Goal: Transaction & Acquisition: Purchase product/service

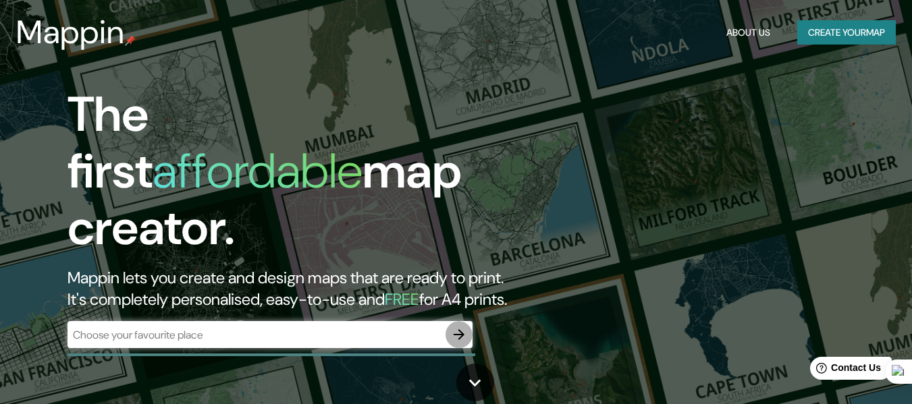
click at [455, 329] on icon "button" at bounding box center [458, 334] width 11 height 11
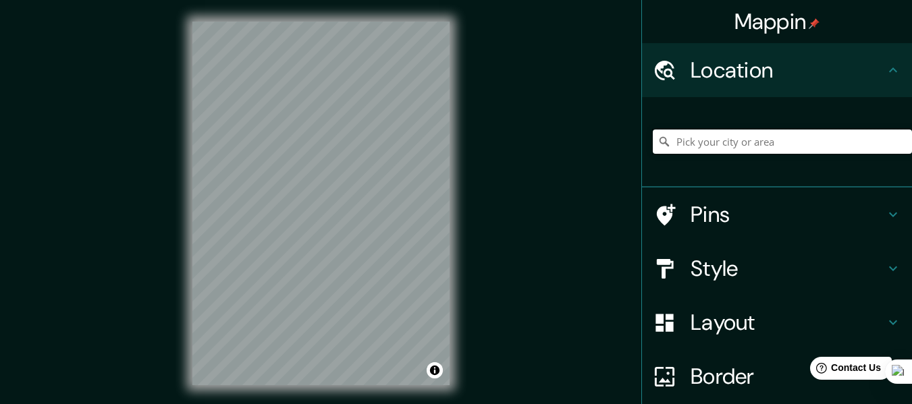
click at [700, 145] on input "Pick your city or area" at bounding box center [781, 142] width 259 height 24
click at [845, 142] on input "General [PERSON_NAME], [GEOGRAPHIC_DATA], 66055, [GEOGRAPHIC_DATA]" at bounding box center [781, 142] width 259 height 24
click at [878, 139] on input "General [PERSON_NAME], [GEOGRAPHIC_DATA], [GEOGRAPHIC_DATA]" at bounding box center [781, 142] width 259 height 24
type input "General [PERSON_NAME], [GEOGRAPHIC_DATA], [GEOGRAPHIC_DATA]"
click at [895, 140] on icon "Clear" at bounding box center [900, 141] width 11 height 11
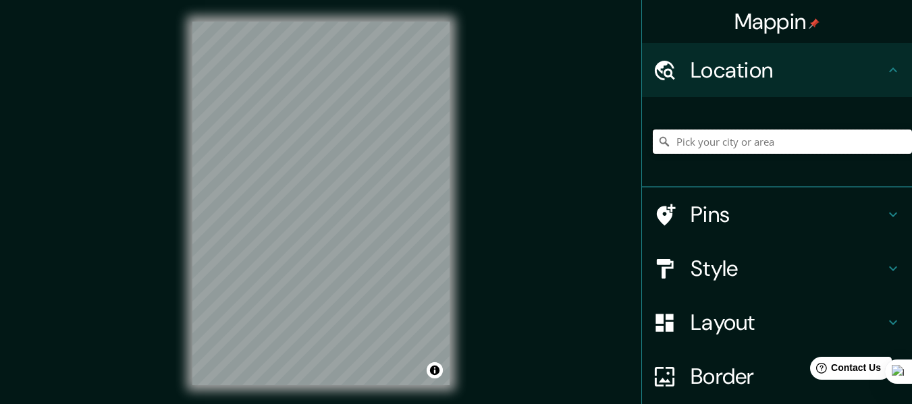
click at [793, 143] on input "Pick your city or area" at bounding box center [781, 142] width 259 height 24
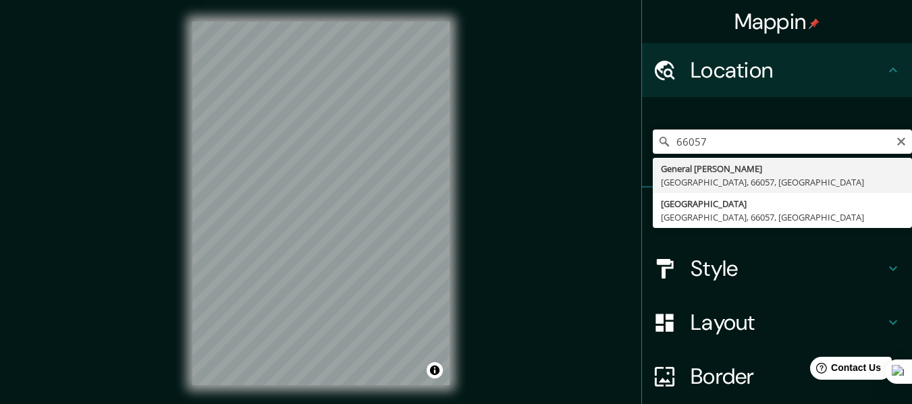
type input "General [PERSON_NAME], [GEOGRAPHIC_DATA], 66057, [GEOGRAPHIC_DATA]"
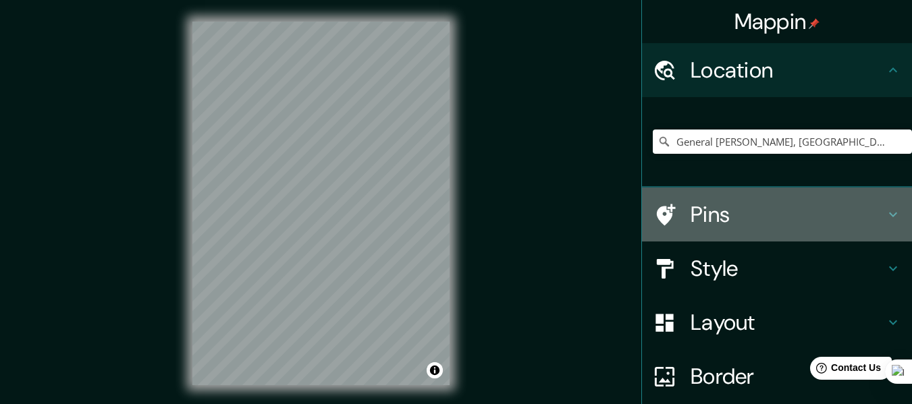
click at [703, 209] on h4 "Pins" at bounding box center [787, 214] width 194 height 27
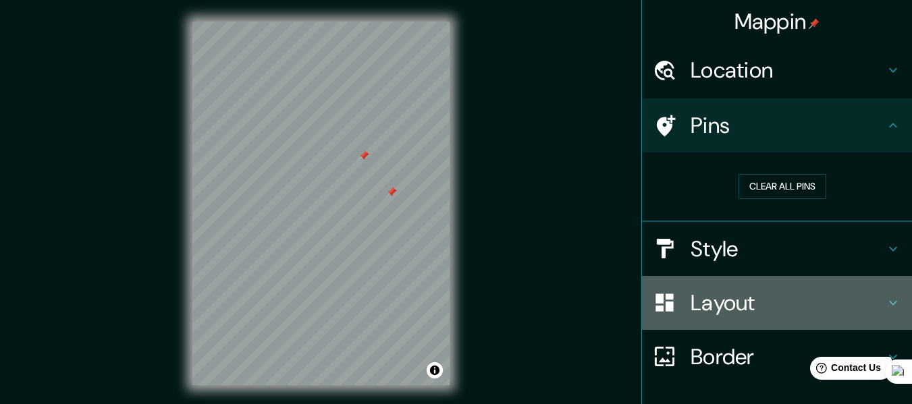
click at [702, 300] on h4 "Layout" at bounding box center [787, 302] width 194 height 27
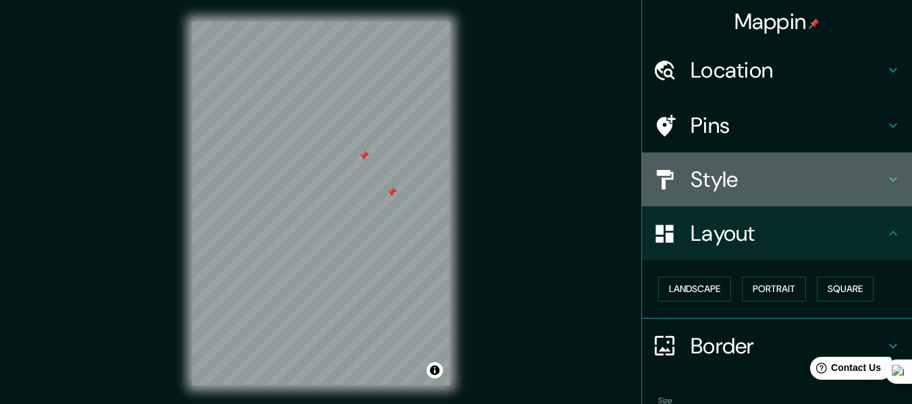
click at [694, 172] on h4 "Style" at bounding box center [787, 179] width 194 height 27
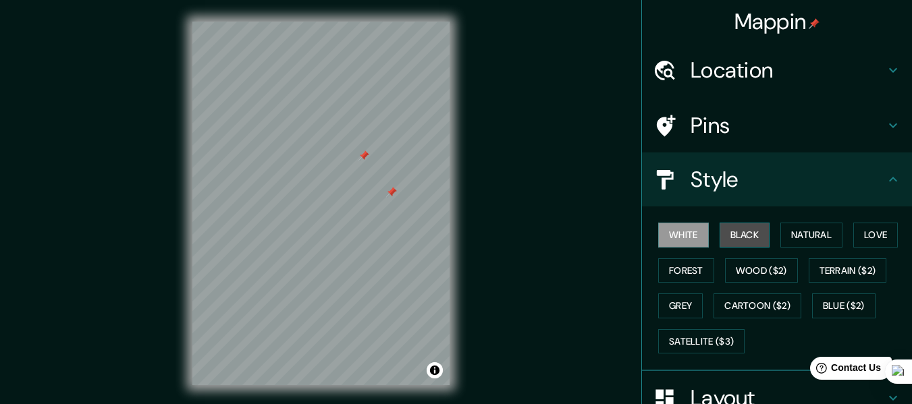
click at [735, 229] on button "Black" at bounding box center [744, 235] width 51 height 25
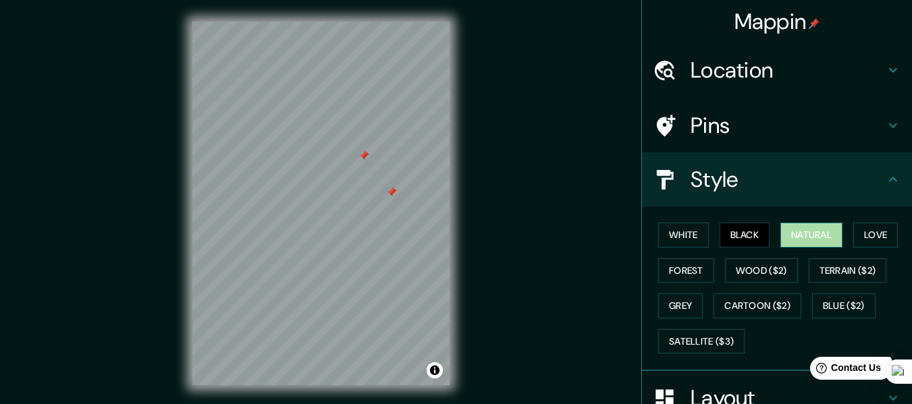
click at [810, 228] on button "Natural" at bounding box center [811, 235] width 62 height 25
click at [874, 226] on button "Love" at bounding box center [875, 235] width 45 height 25
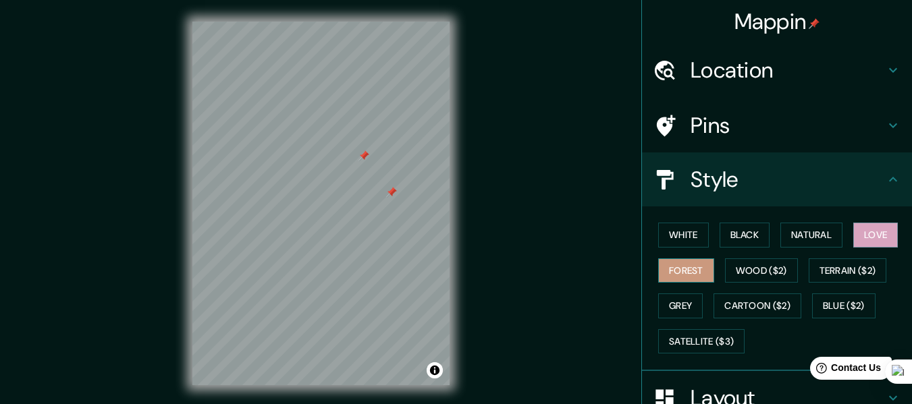
click at [661, 265] on button "Forest" at bounding box center [686, 270] width 56 height 25
click at [740, 262] on button "Wood ($2)" at bounding box center [761, 270] width 73 height 25
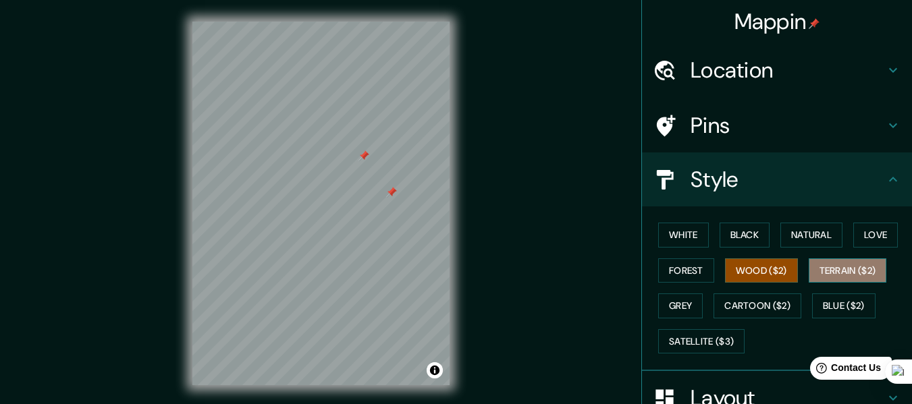
click at [825, 266] on button "Terrain ($2)" at bounding box center [847, 270] width 78 height 25
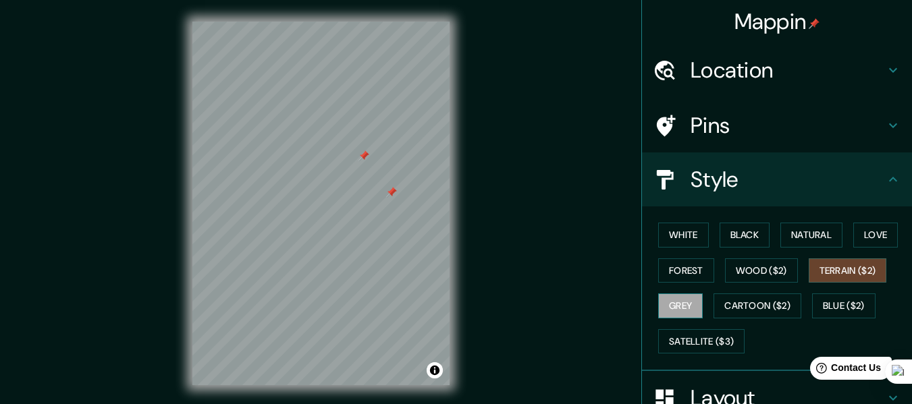
click at [671, 303] on button "Grey" at bounding box center [680, 305] width 45 height 25
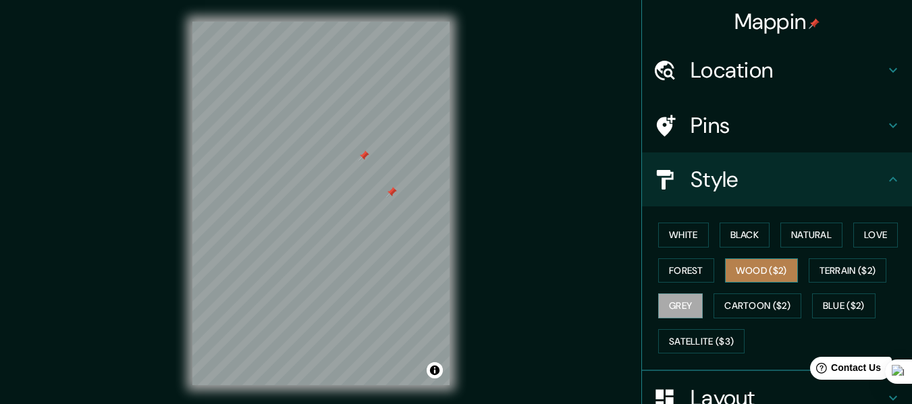
click at [746, 268] on button "Wood ($2)" at bounding box center [761, 270] width 73 height 25
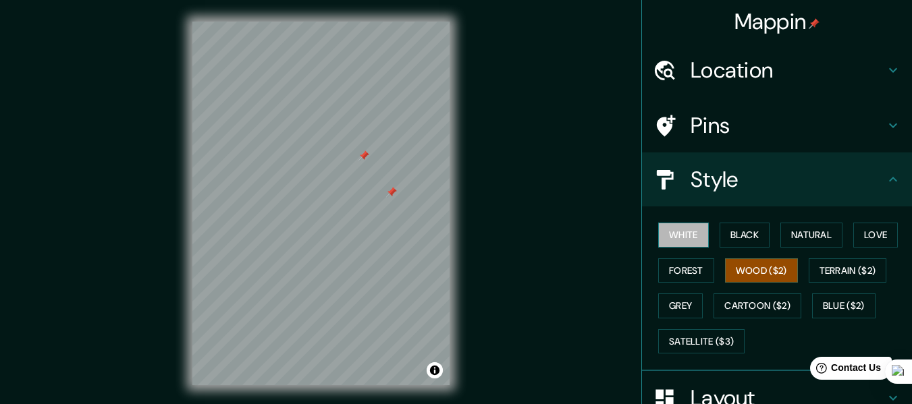
click at [677, 225] on button "White" at bounding box center [683, 235] width 51 height 25
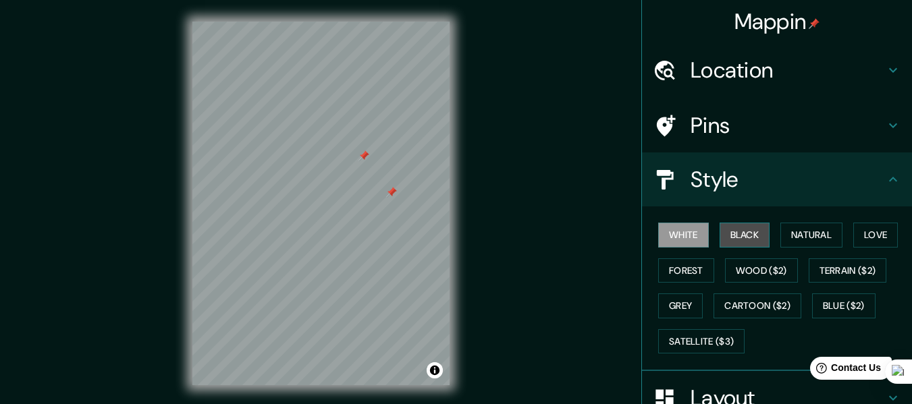
click at [733, 226] on button "Black" at bounding box center [744, 235] width 51 height 25
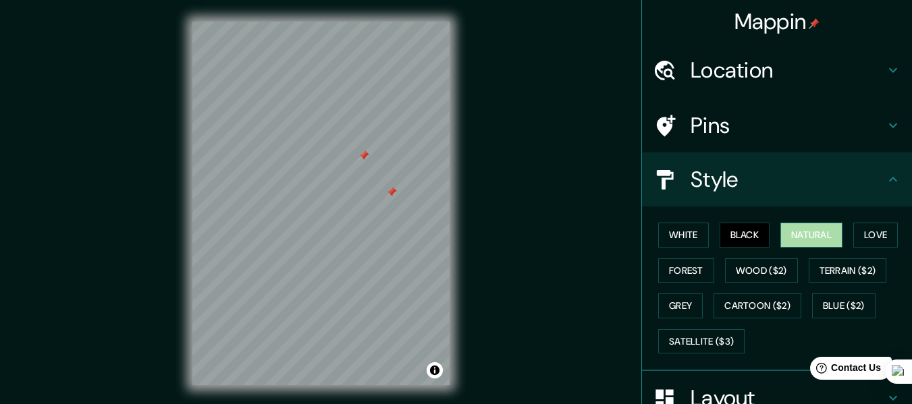
click at [795, 231] on button "Natural" at bounding box center [811, 235] width 62 height 25
click at [863, 227] on button "Love" at bounding box center [875, 235] width 45 height 25
click at [796, 237] on button "Natural" at bounding box center [811, 235] width 62 height 25
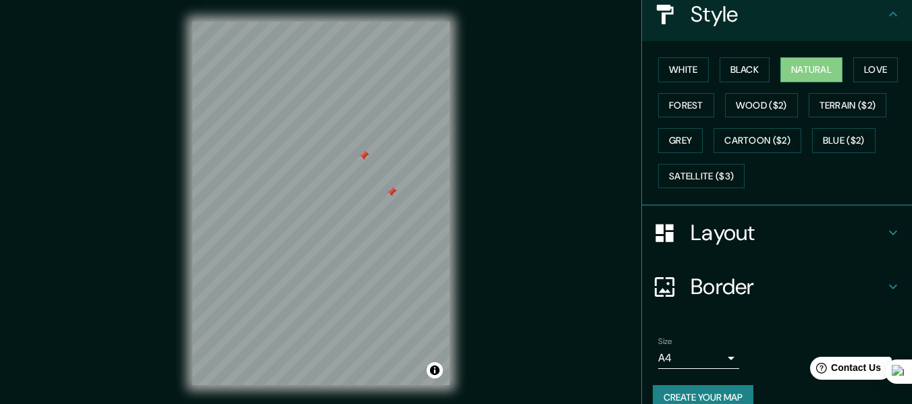
scroll to position [188, 0]
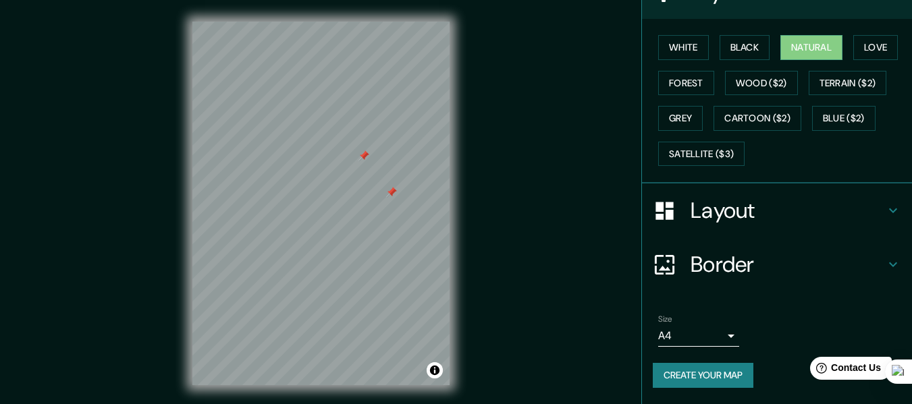
click at [702, 207] on h4 "Layout" at bounding box center [787, 210] width 194 height 27
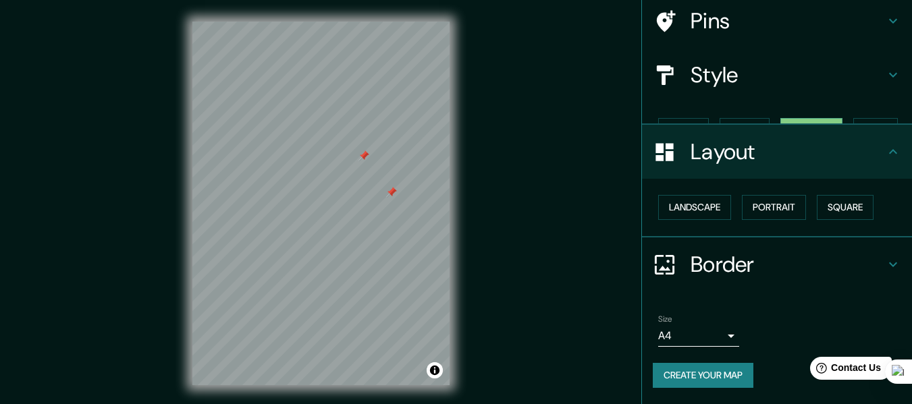
scroll to position [81, 0]
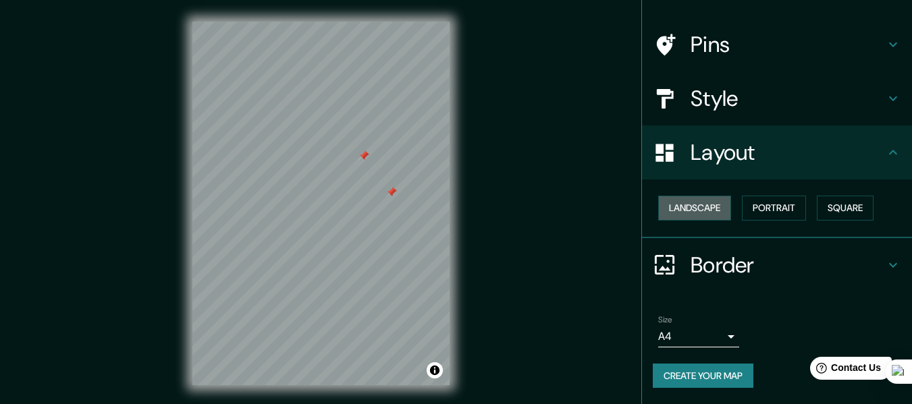
click at [702, 207] on button "Landscape" at bounding box center [694, 208] width 73 height 25
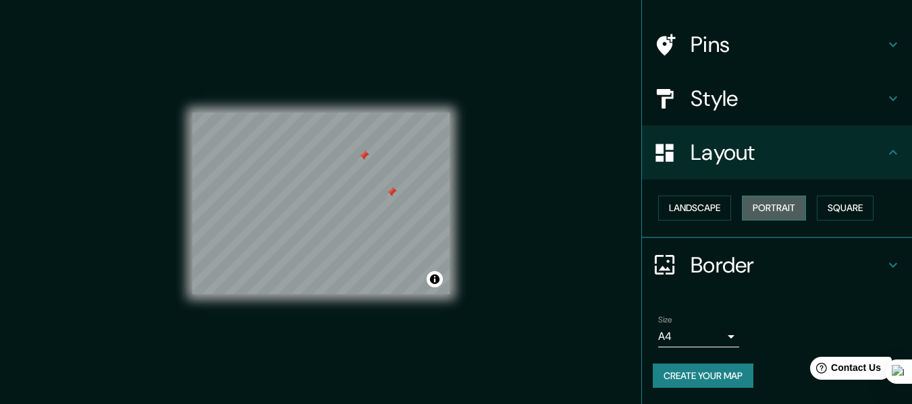
click at [770, 201] on button "Portrait" at bounding box center [773, 208] width 64 height 25
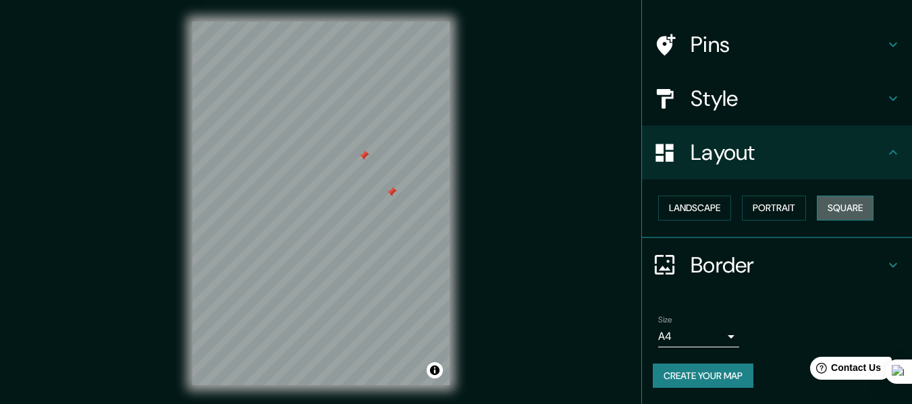
click at [832, 202] on button "Square" at bounding box center [844, 208] width 57 height 25
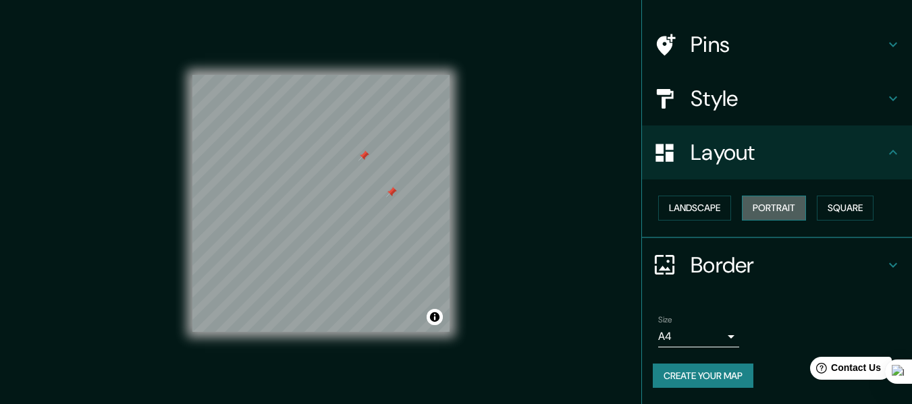
click at [782, 203] on button "Portrait" at bounding box center [773, 208] width 64 height 25
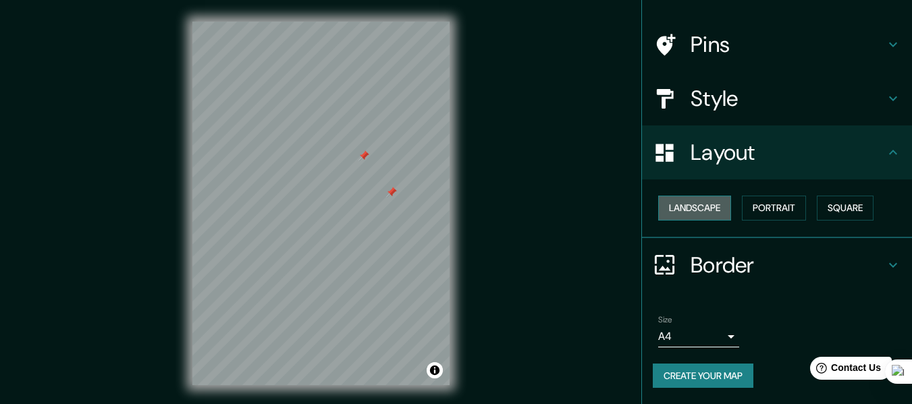
click at [673, 209] on button "Landscape" at bounding box center [694, 208] width 73 height 25
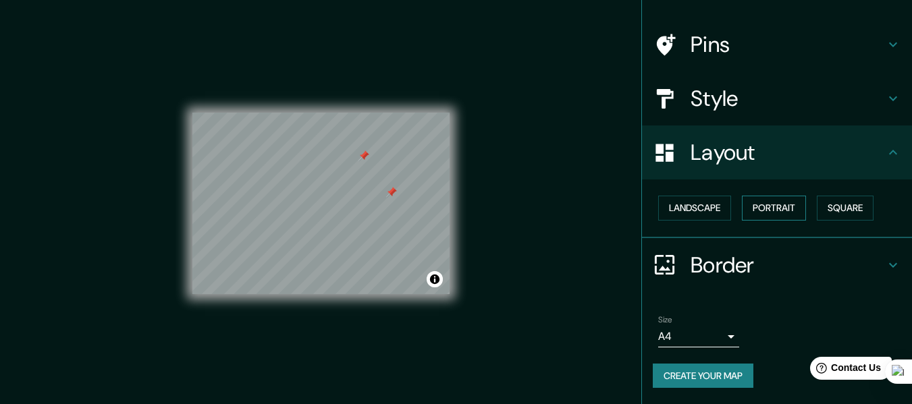
click at [758, 207] on button "Portrait" at bounding box center [773, 208] width 64 height 25
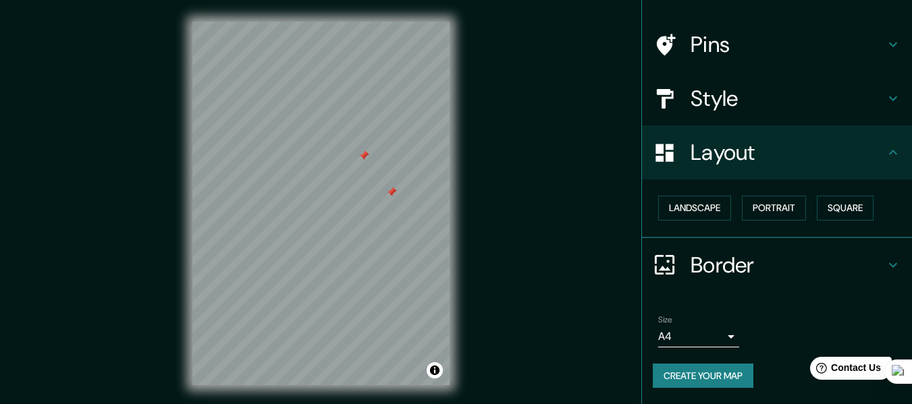
scroll to position [24, 0]
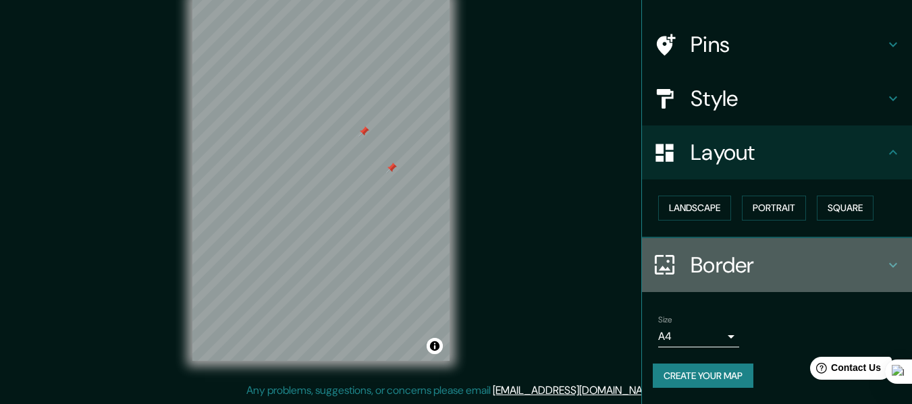
click at [710, 264] on h4 "Border" at bounding box center [787, 265] width 194 height 27
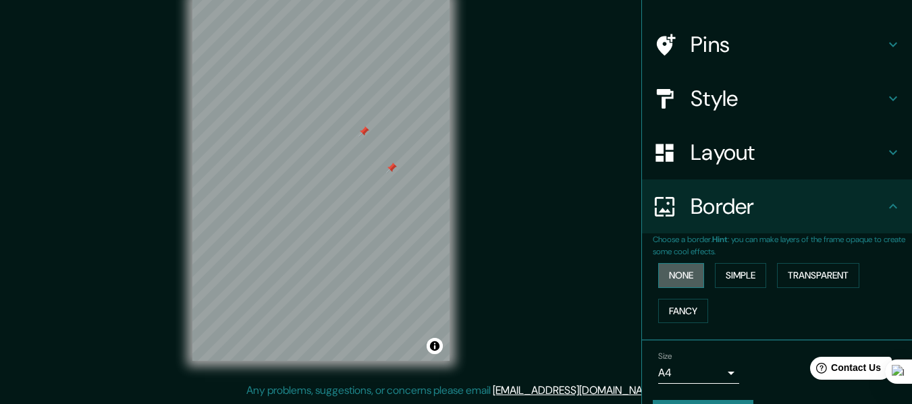
click at [671, 273] on button "None" at bounding box center [681, 275] width 46 height 25
click at [727, 274] on button "Simple" at bounding box center [739, 275] width 51 height 25
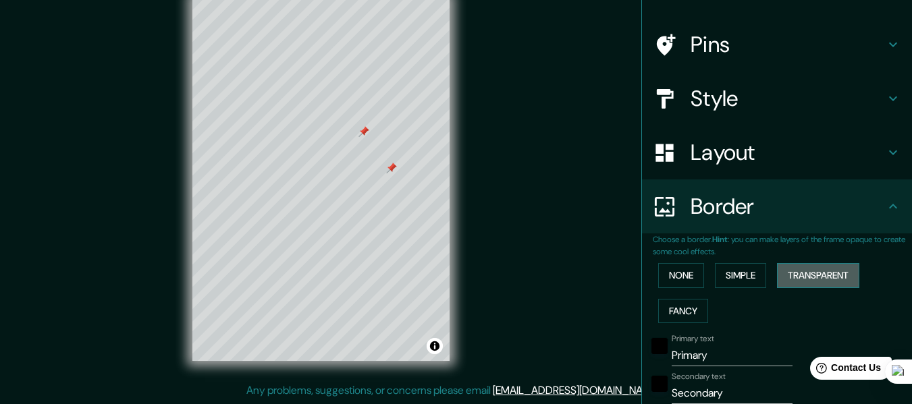
click at [815, 273] on button "Transparent" at bounding box center [818, 275] width 82 height 25
click at [661, 309] on button "Fancy" at bounding box center [683, 311] width 50 height 25
click at [658, 267] on button "None" at bounding box center [681, 275] width 46 height 25
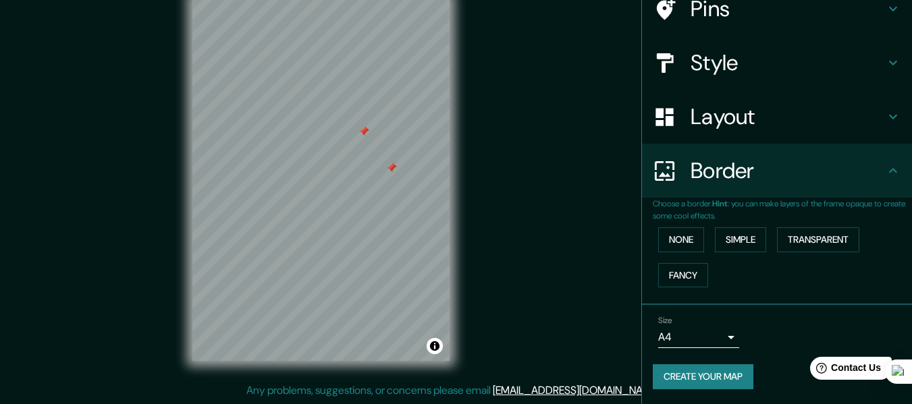
scroll to position [118, 0]
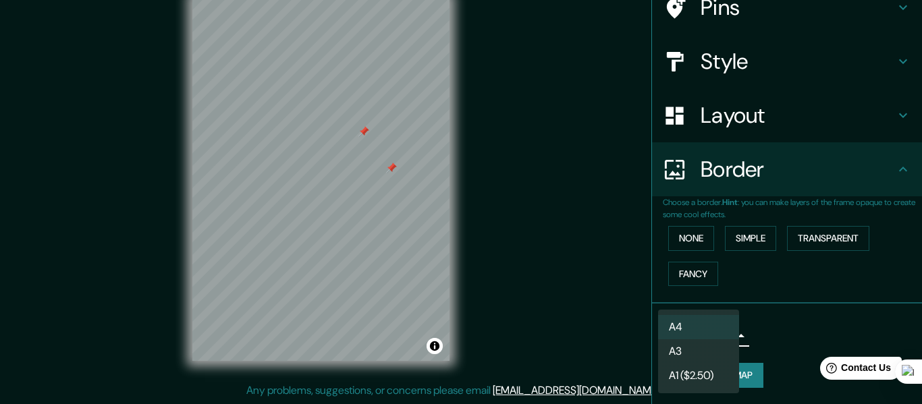
click at [714, 334] on body "Mappin Location General [PERSON_NAME], [GEOGRAPHIC_DATA], 66057, [GEOGRAPHIC_DA…" at bounding box center [461, 178] width 922 height 404
click at [714, 333] on li "A4" at bounding box center [698, 327] width 81 height 24
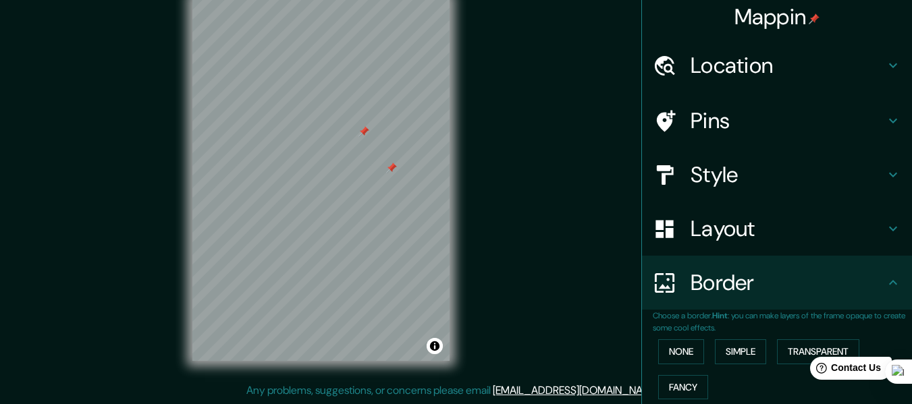
scroll to position [0, 0]
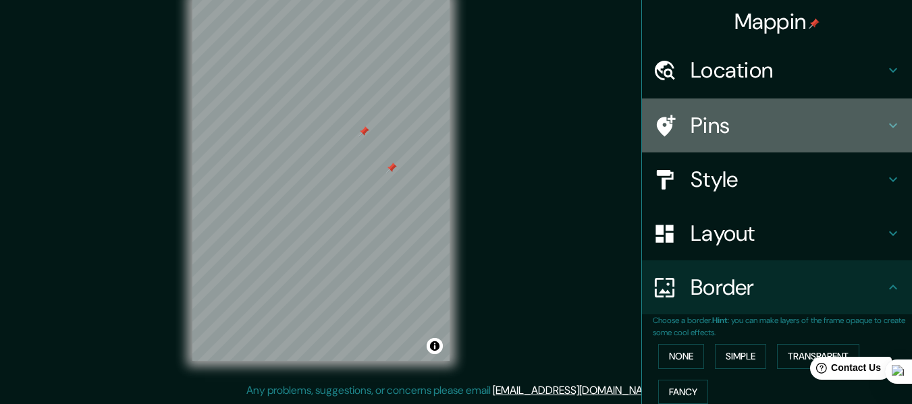
click at [885, 122] on icon at bounding box center [893, 125] width 16 height 16
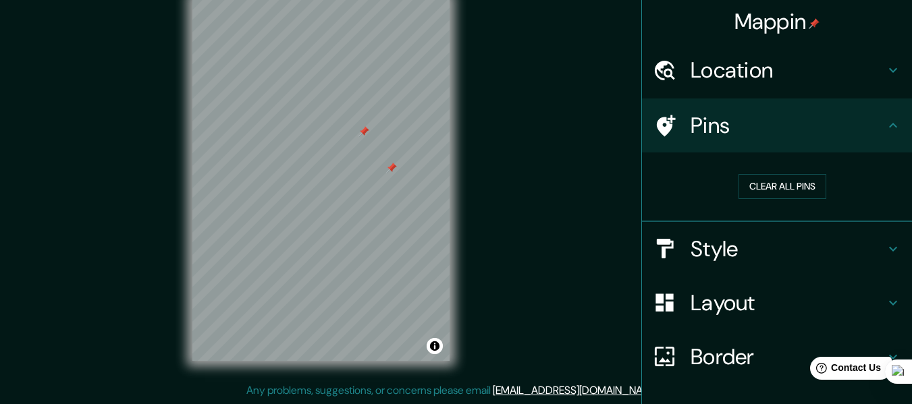
click at [885, 120] on icon at bounding box center [893, 125] width 16 height 16
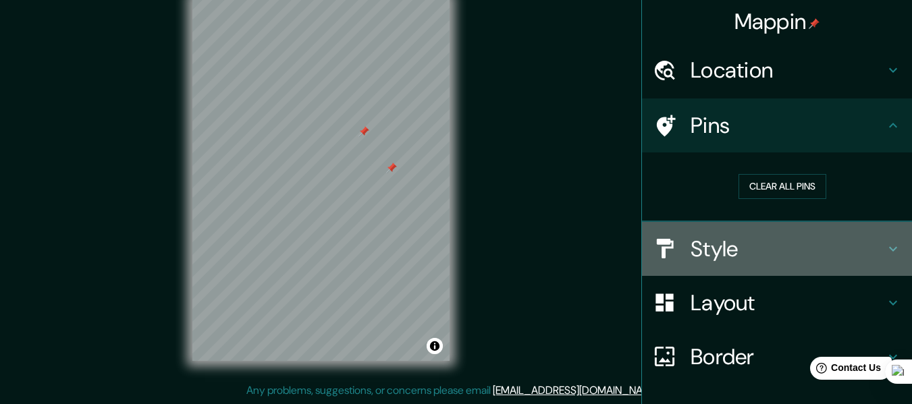
click at [885, 244] on icon at bounding box center [893, 249] width 16 height 16
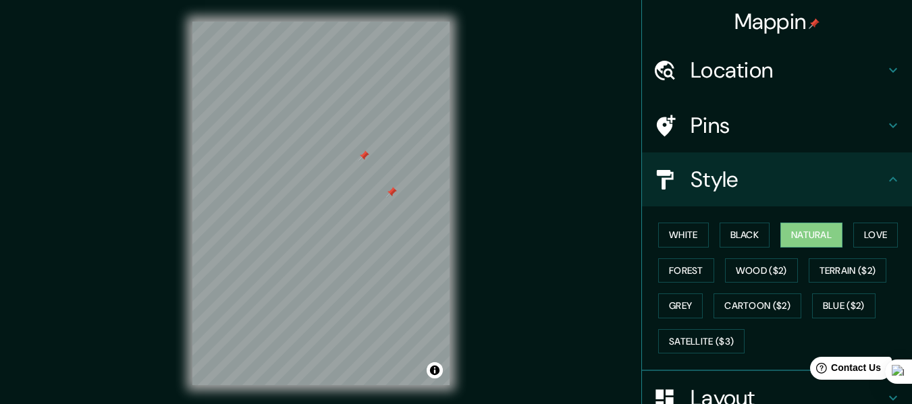
click at [365, 152] on div at bounding box center [363, 155] width 11 height 11
